Goal: Navigation & Orientation: Find specific page/section

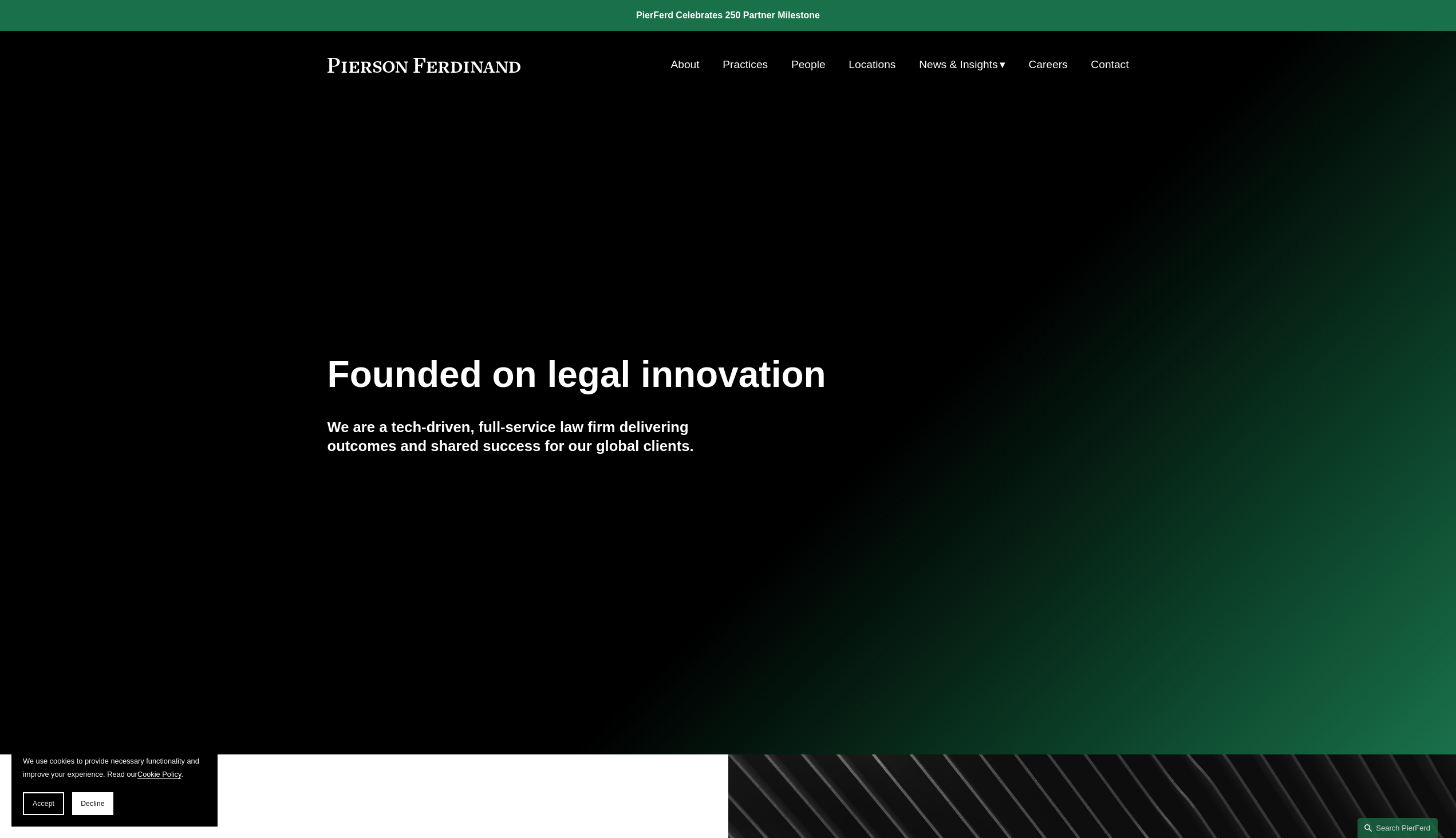
click at [30, 801] on button "Accept" at bounding box center [44, 803] width 42 height 23
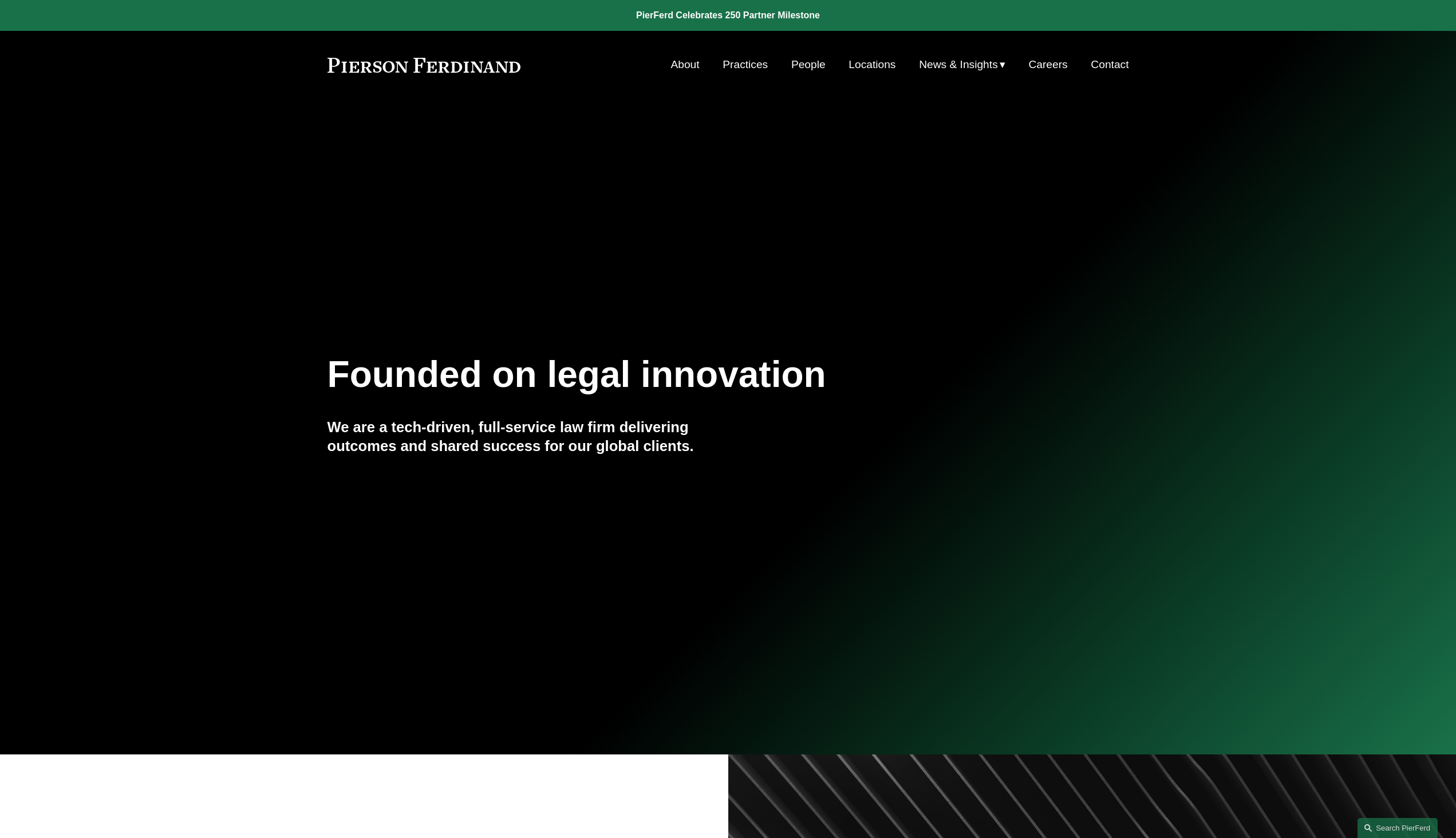
click at [736, 66] on link "Practices" at bounding box center [745, 64] width 45 height 21
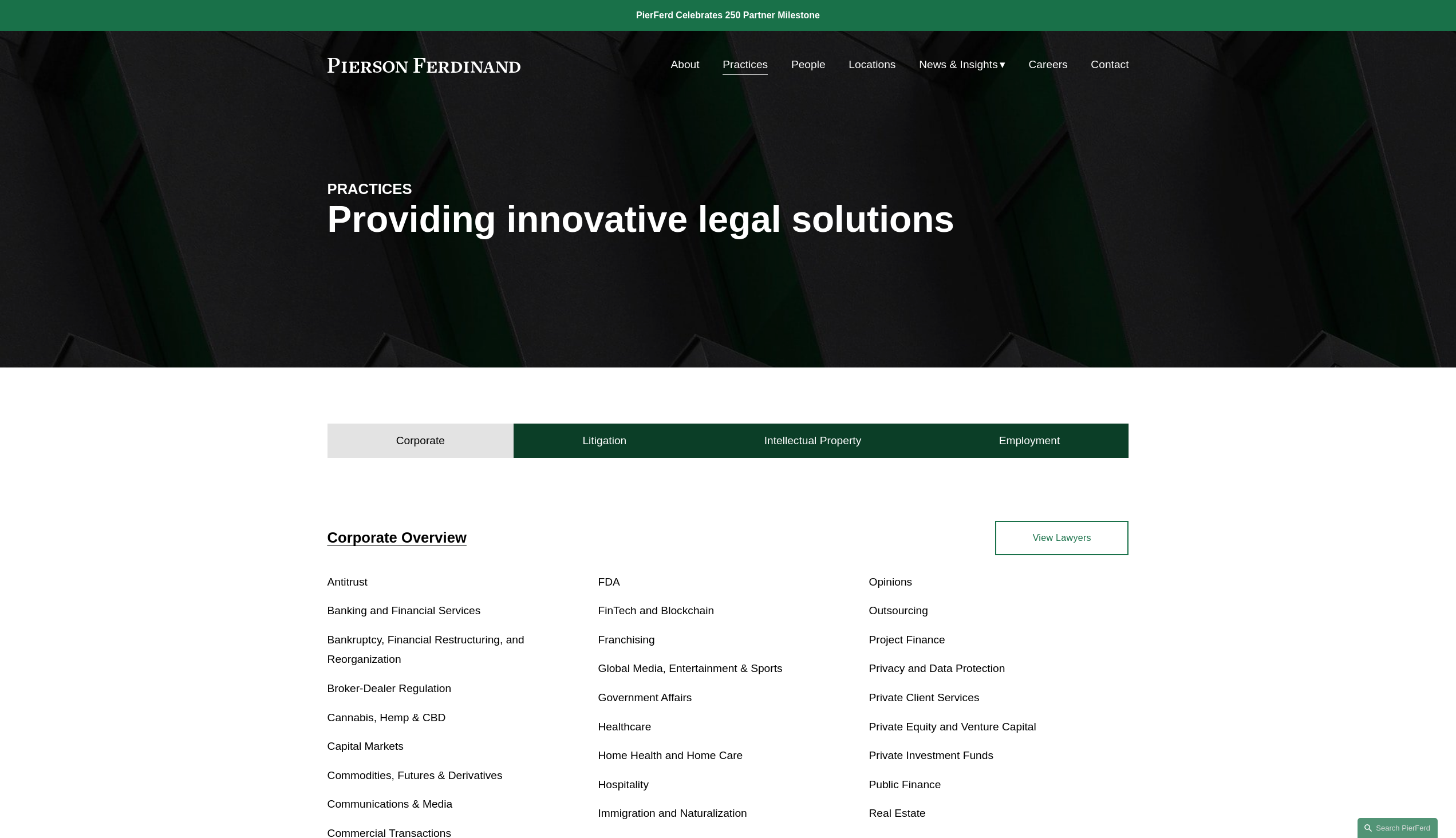
click at [369, 70] on link at bounding box center [424, 64] width 193 height 15
